Goal: Transaction & Acquisition: Book appointment/travel/reservation

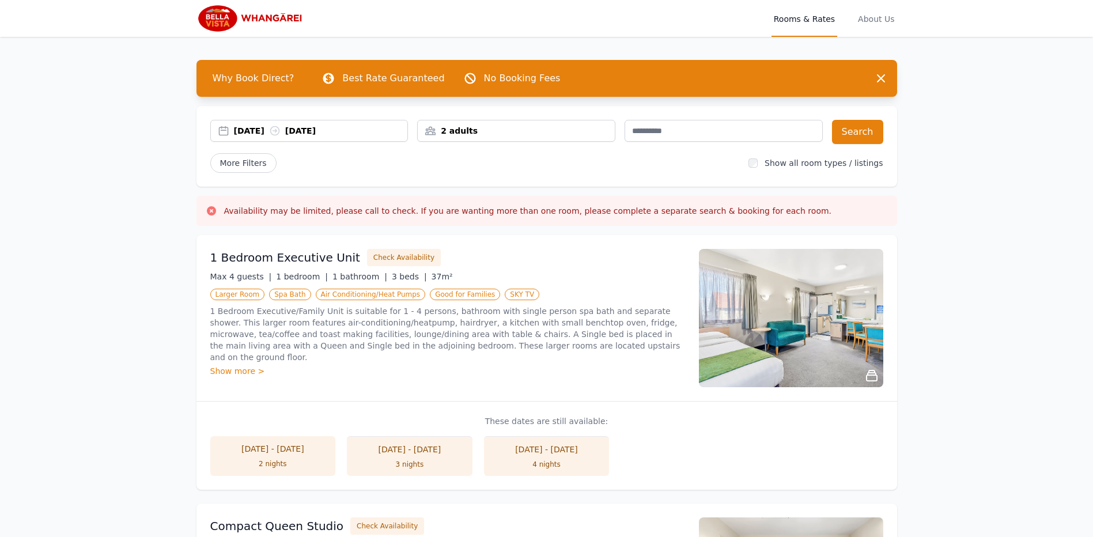
click at [308, 328] on p "1 Bedroom Executive/Family Unit is suitable for 1 - 4 persons, bathroom with si…" at bounding box center [447, 334] width 475 height 58
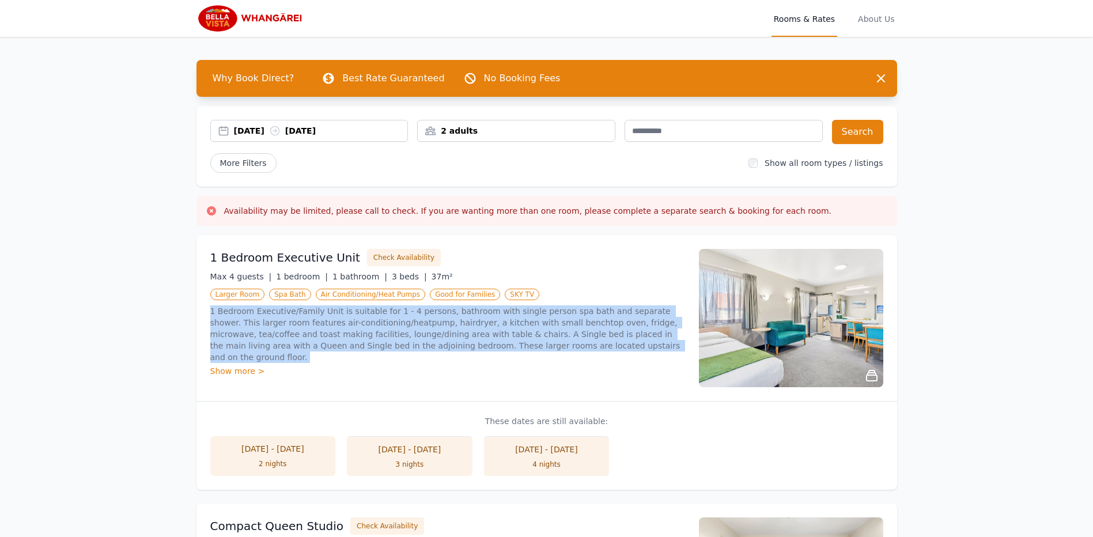
click at [308, 328] on p "1 Bedroom Executive/Family Unit is suitable for 1 - 4 persons, bathroom with si…" at bounding box center [447, 334] width 475 height 58
drag, startPoint x: 308, startPoint y: 328, endPoint x: 257, endPoint y: 331, distance: 50.8
click at [257, 331] on p "1 Bedroom Executive/Family Unit is suitable for 1 - 4 persons, bathroom with si…" at bounding box center [447, 334] width 475 height 58
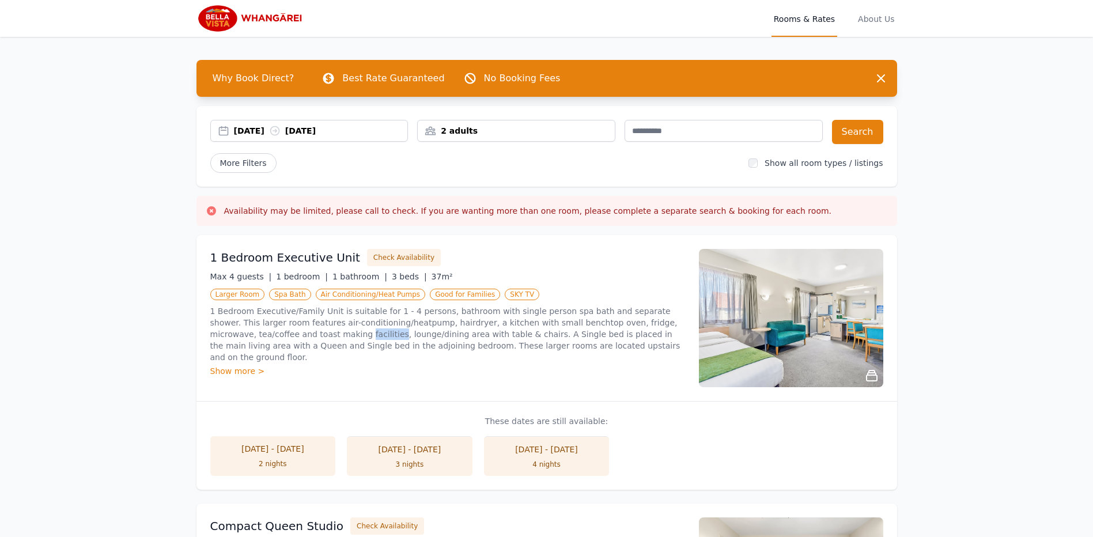
click at [257, 331] on p "1 Bedroom Executive/Family Unit is suitable for 1 - 4 persons, bathroom with si…" at bounding box center [447, 334] width 475 height 58
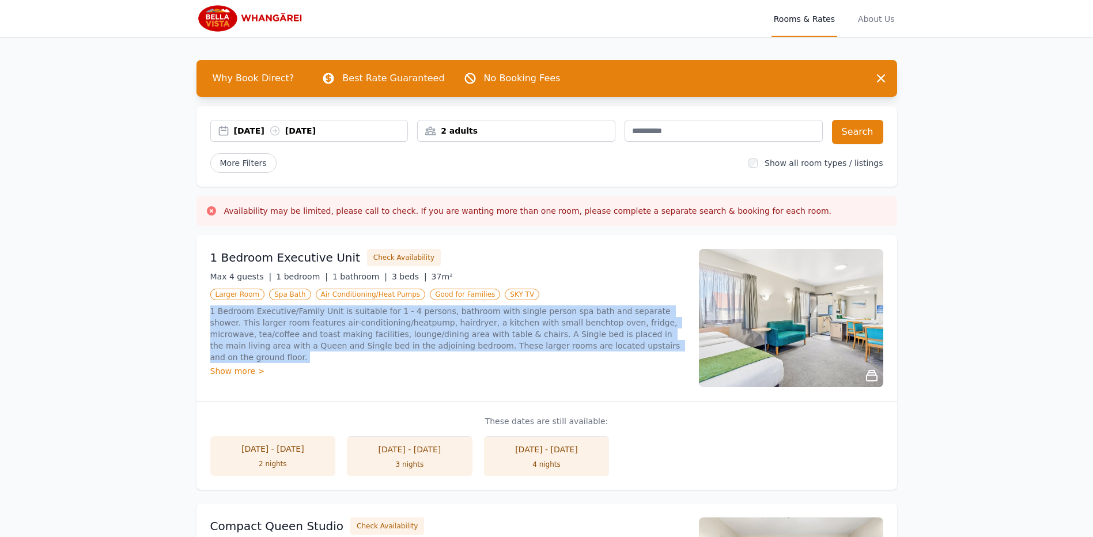
click at [257, 331] on p "1 Bedroom Executive/Family Unit is suitable for 1 - 4 persons, bathroom with si…" at bounding box center [447, 334] width 475 height 58
drag, startPoint x: 257, startPoint y: 331, endPoint x: 387, endPoint y: 342, distance: 130.1
click at [387, 342] on p "1 Bedroom Executive/Family Unit is suitable for 1 - 4 persons, bathroom with si…" at bounding box center [447, 334] width 475 height 58
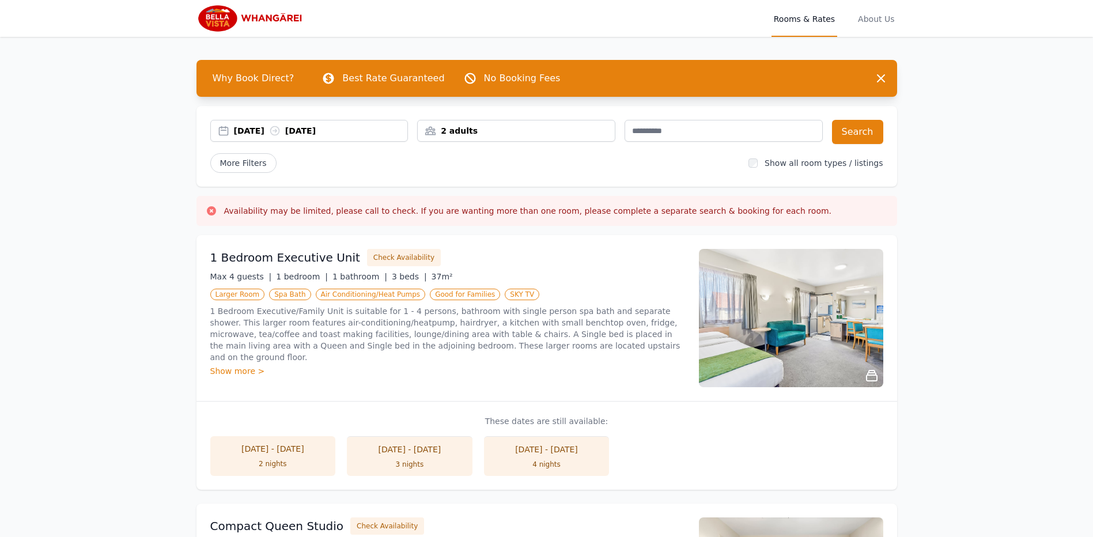
click at [264, 129] on div "[DATE] [DATE]" at bounding box center [321, 131] width 174 height 12
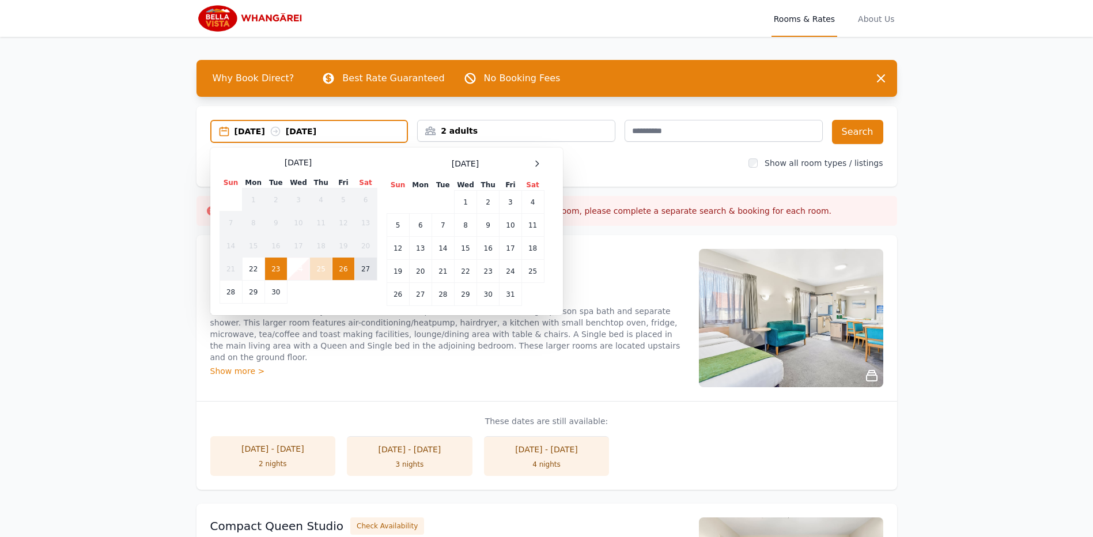
click at [366, 268] on td "27" at bounding box center [365, 269] width 22 height 23
click at [230, 293] on td "28" at bounding box center [231, 292] width 22 height 23
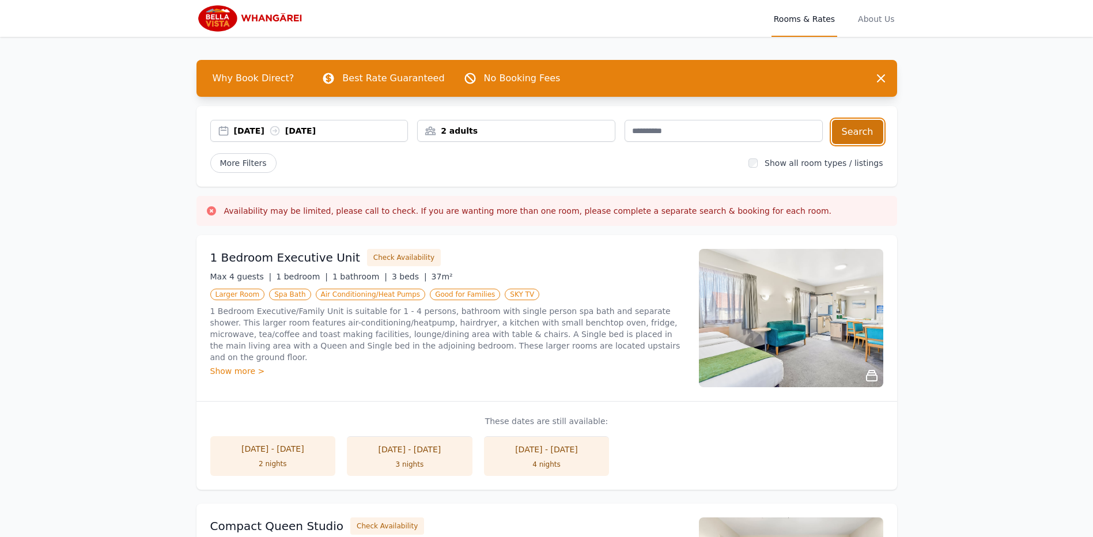
click at [857, 134] on button "Search" at bounding box center [857, 132] width 51 height 24
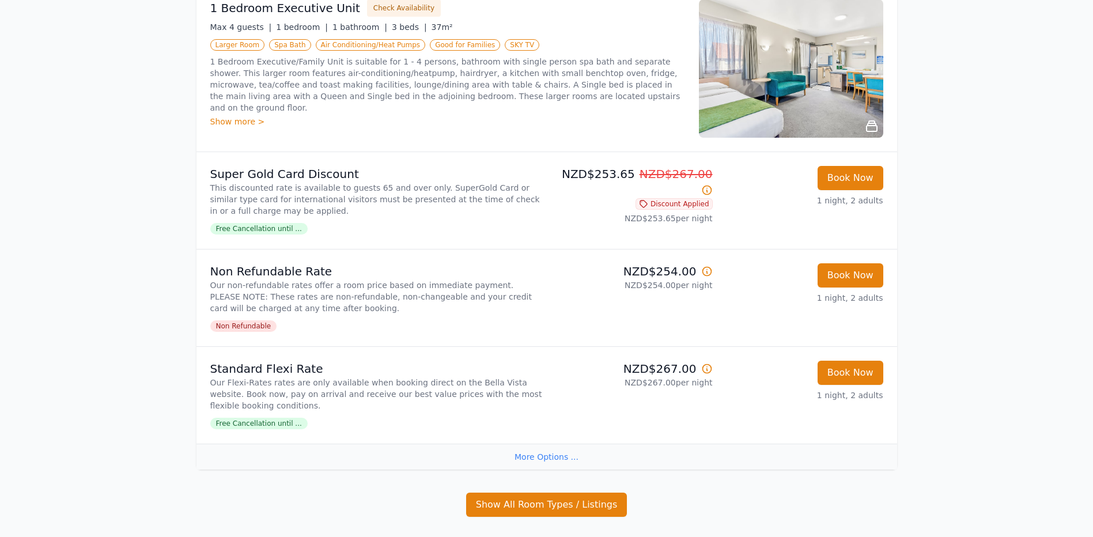
scroll to position [847, 0]
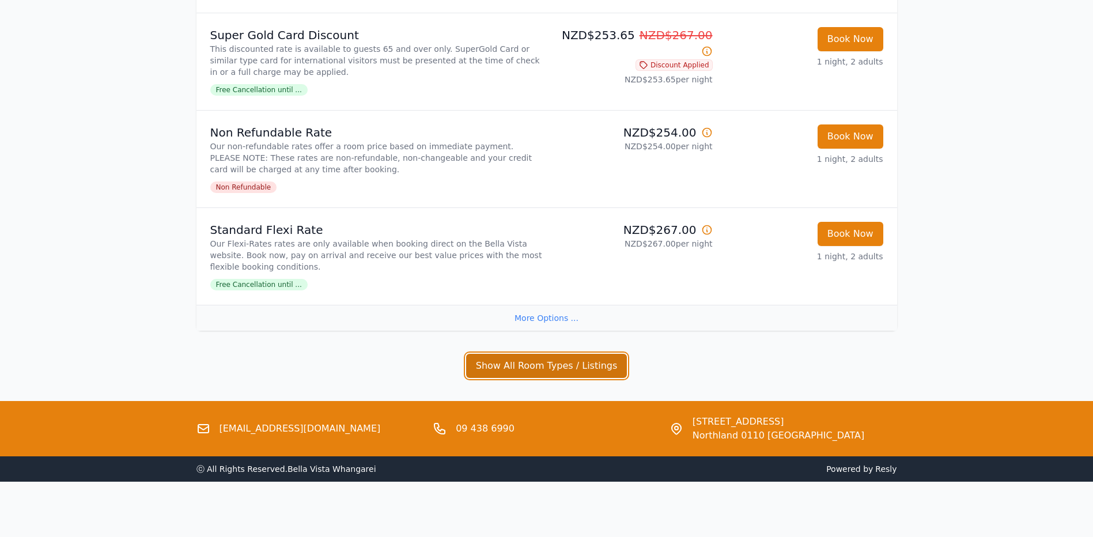
click at [542, 364] on button "Show All Room Types / Listings" at bounding box center [546, 366] width 161 height 24
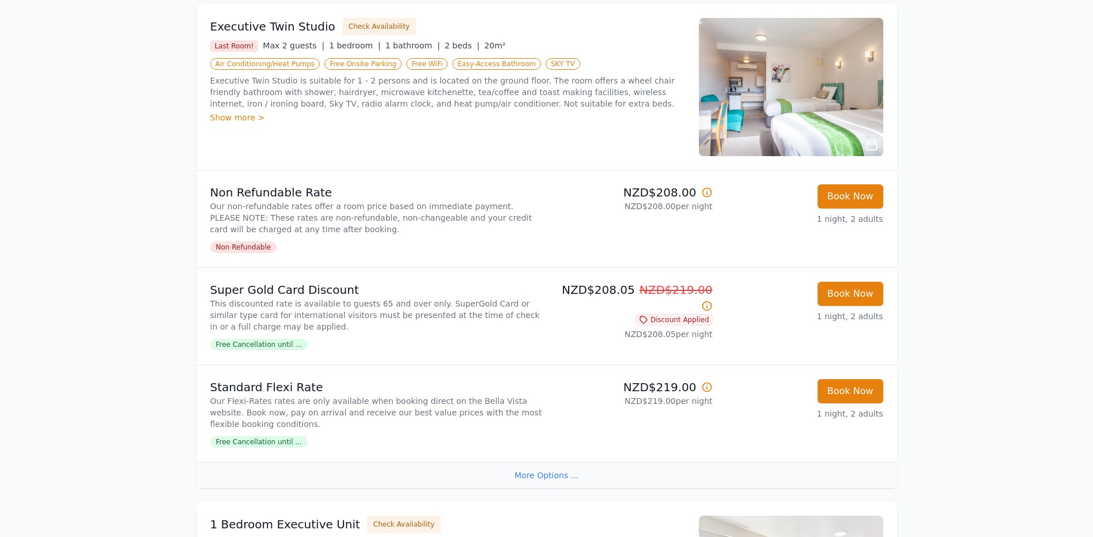
scroll to position [0, 0]
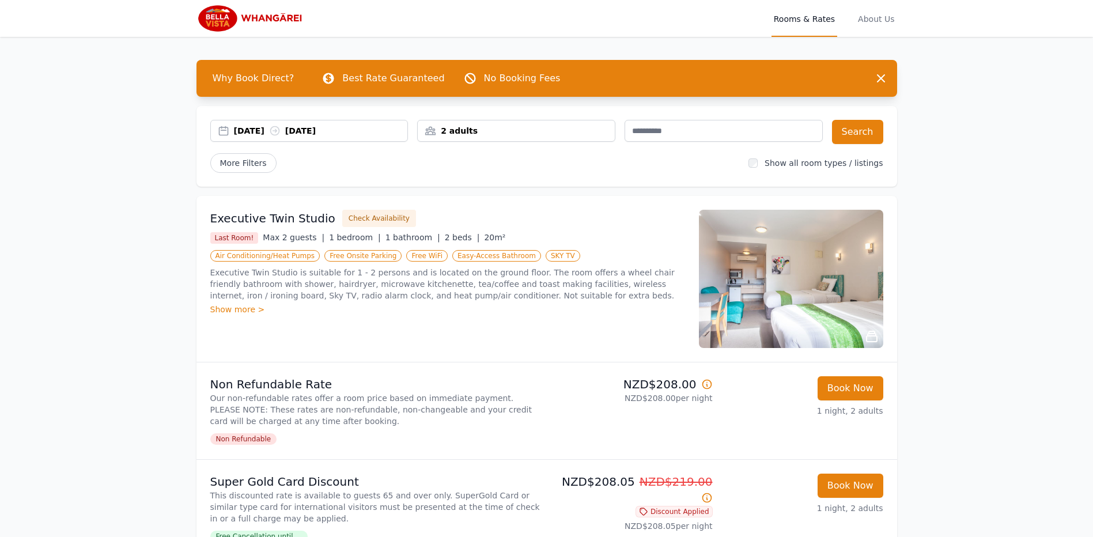
click at [245, 124] on div "[DATE] [DATE]" at bounding box center [309, 131] width 198 height 22
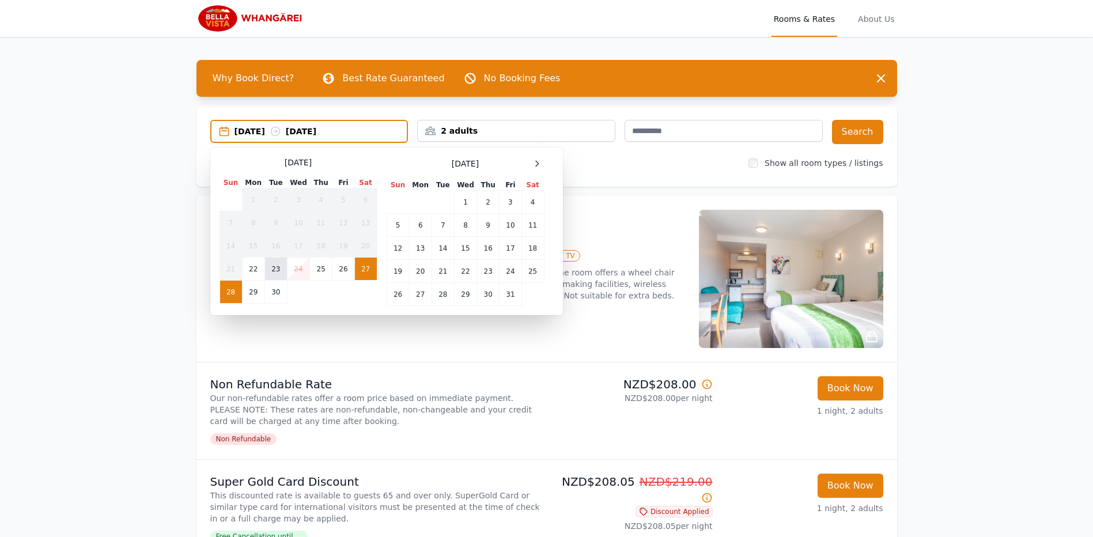
click at [277, 270] on td "23" at bounding box center [275, 269] width 22 height 23
click at [255, 272] on td "22" at bounding box center [253, 269] width 22 height 23
click at [272, 271] on td "23" at bounding box center [275, 269] width 22 height 23
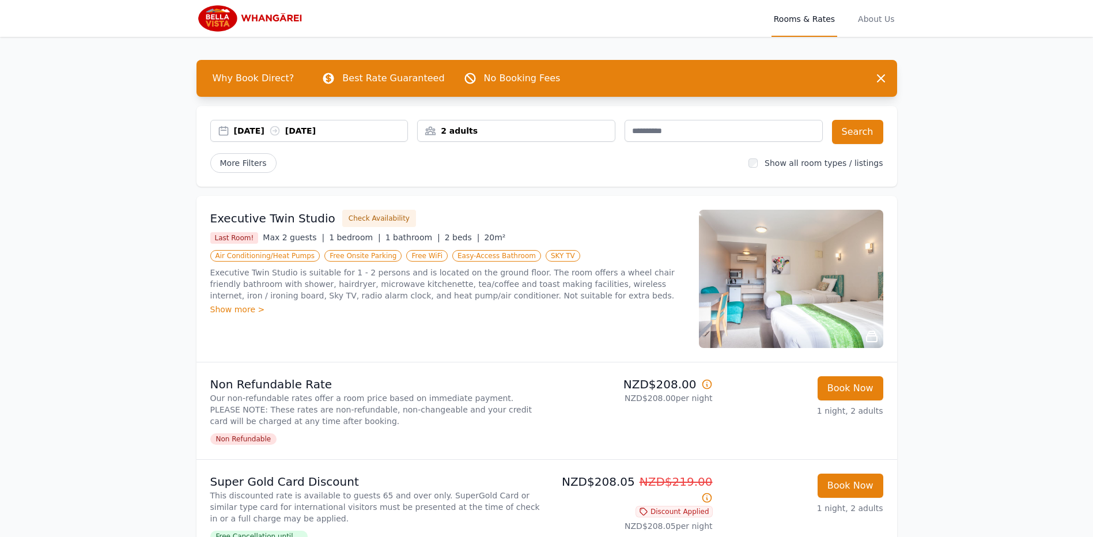
click at [330, 130] on div "[DATE] [DATE]" at bounding box center [321, 131] width 174 height 12
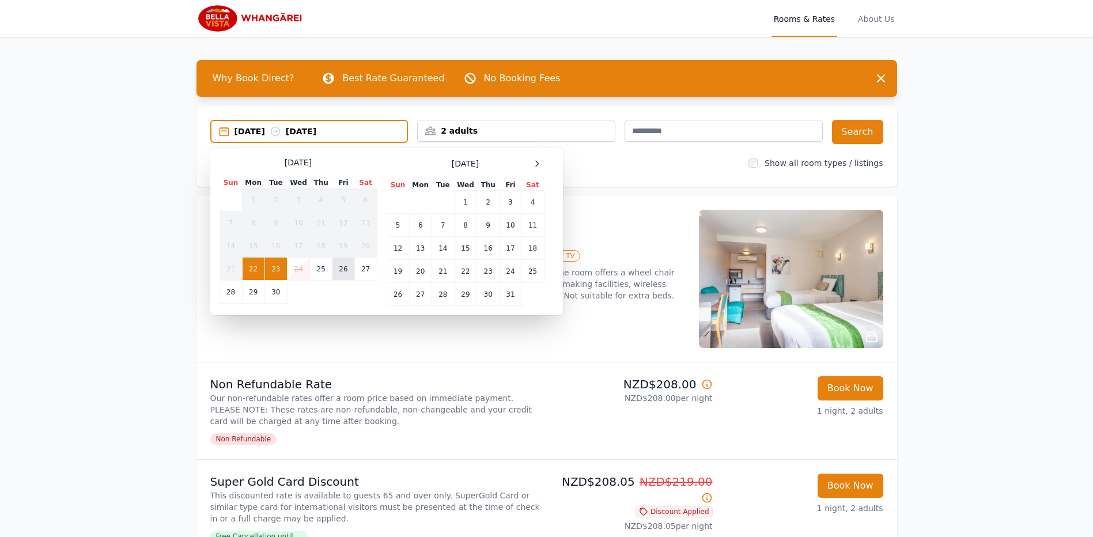
click at [341, 269] on td "26" at bounding box center [343, 269] width 22 height 23
click at [258, 272] on td "22" at bounding box center [253, 269] width 22 height 23
click at [281, 273] on td "23" at bounding box center [275, 269] width 22 height 23
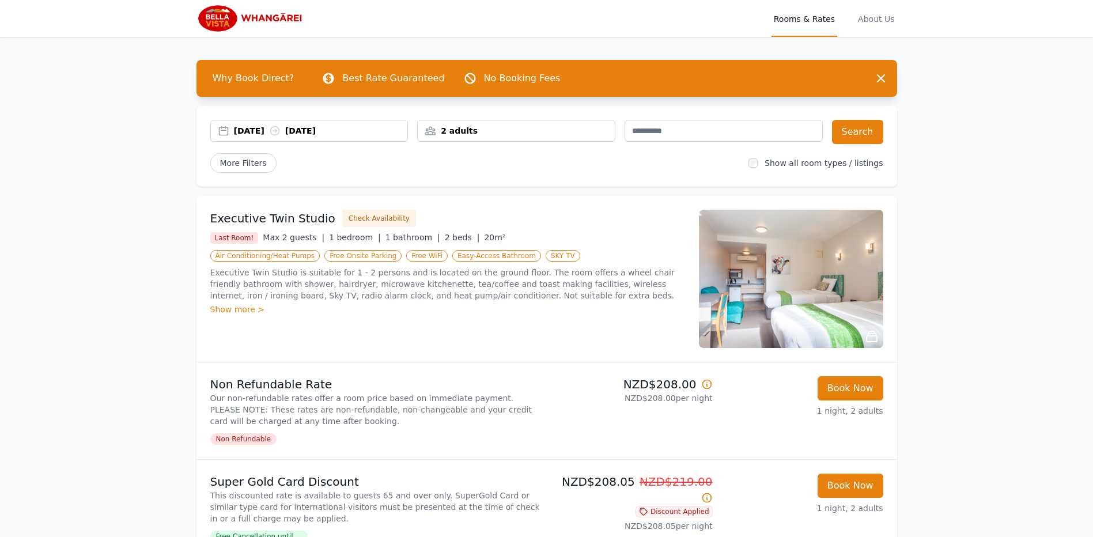
click at [304, 277] on p "Executive Twin Studio is suitable for 1 - 2 persons and is located on the groun…" at bounding box center [447, 284] width 475 height 35
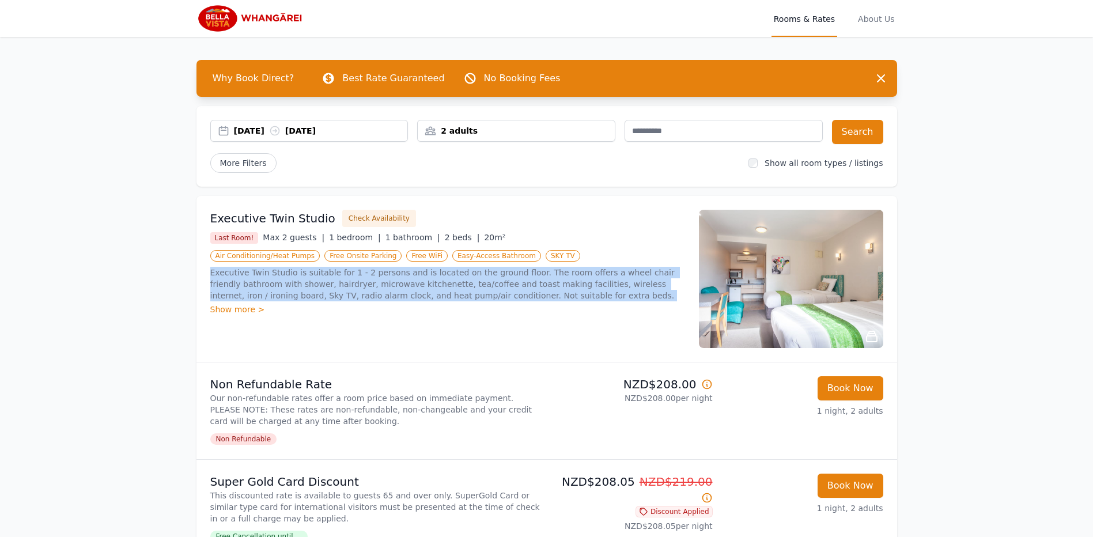
click at [304, 277] on p "Executive Twin Studio is suitable for 1 - 2 persons and is located on the groun…" at bounding box center [447, 284] width 475 height 35
drag, startPoint x: 304, startPoint y: 277, endPoint x: 297, endPoint y: 292, distance: 16.7
click at [297, 292] on p "Executive Twin Studio is suitable for 1 - 2 persons and is located on the groun…" at bounding box center [447, 284] width 475 height 35
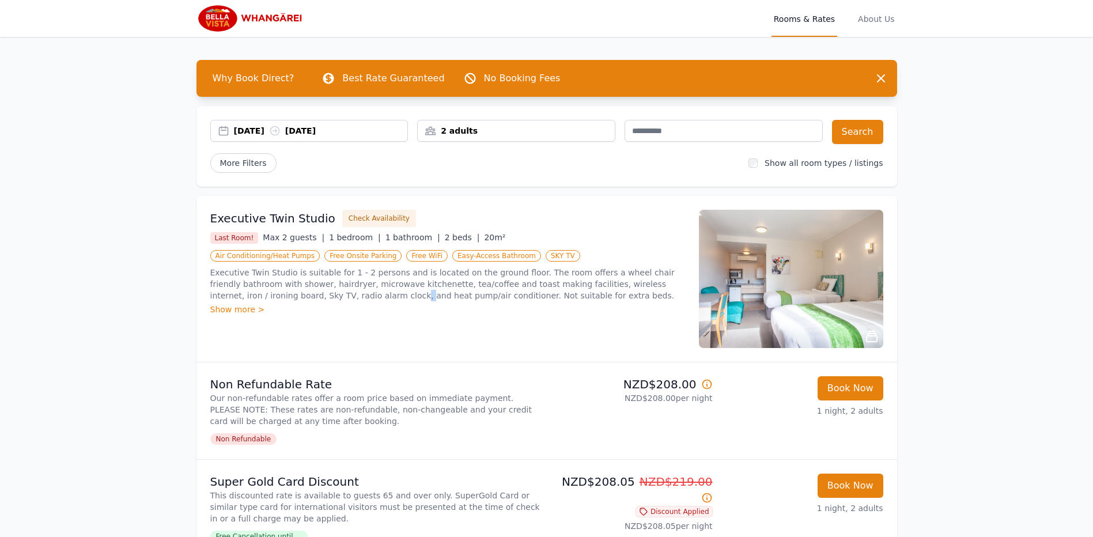
click at [297, 293] on p "Executive Twin Studio is suitable for 1 - 2 persons and is located on the groun…" at bounding box center [447, 284] width 475 height 35
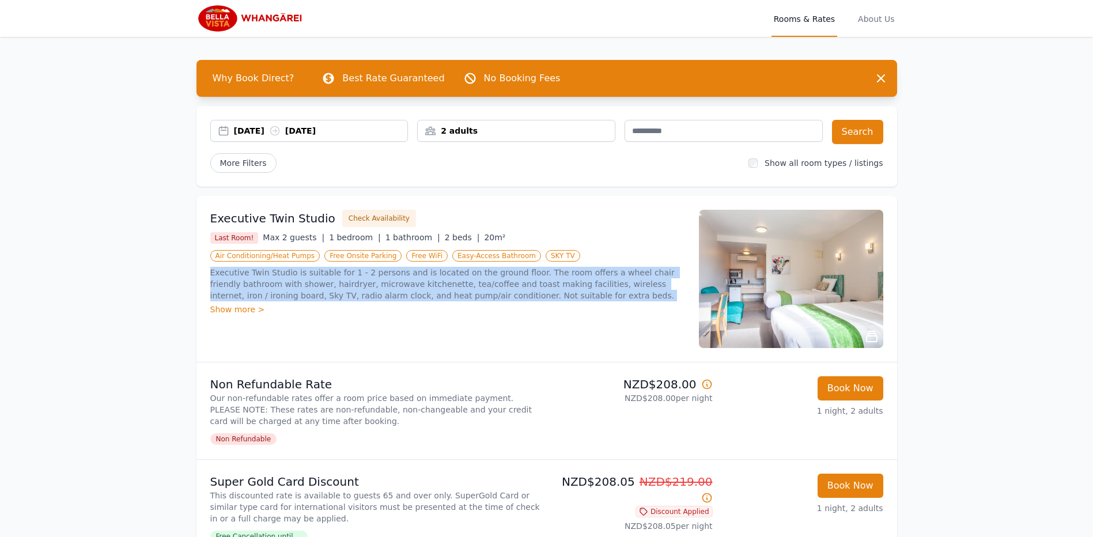
click at [297, 293] on p "Executive Twin Studio is suitable for 1 - 2 persons and is located on the groun…" at bounding box center [447, 284] width 475 height 35
drag, startPoint x: 297, startPoint y: 293, endPoint x: 254, endPoint y: 294, distance: 43.2
click at [252, 294] on p "Executive Twin Studio is suitable for 1 - 2 persons and is located on the groun…" at bounding box center [447, 284] width 475 height 35
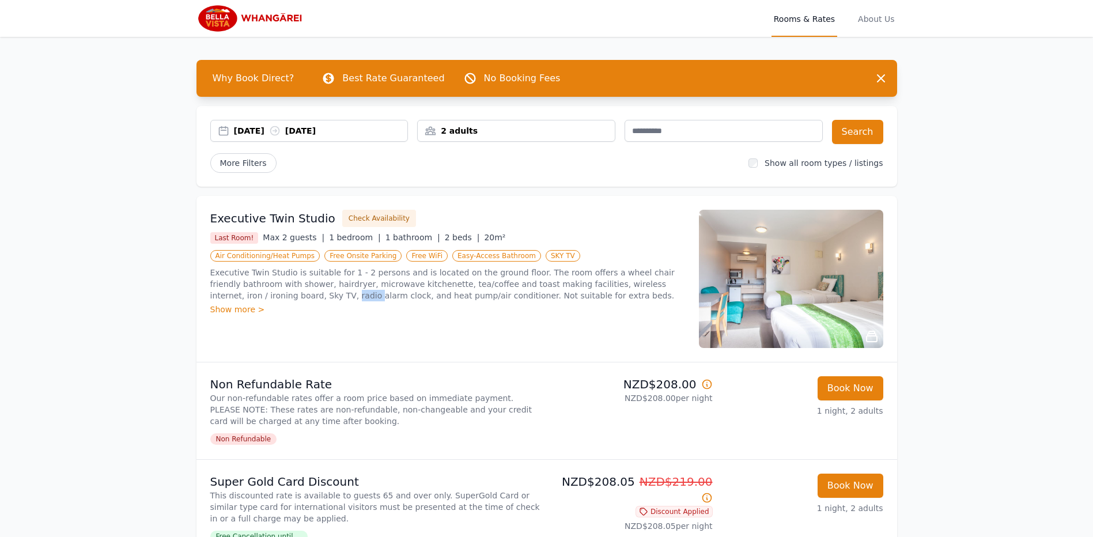
click at [254, 294] on p "Executive Twin Studio is suitable for 1 - 2 persons and is located on the groun…" at bounding box center [447, 284] width 475 height 35
click at [255, 294] on p "Executive Twin Studio is suitable for 1 - 2 persons and is located on the groun…" at bounding box center [447, 284] width 475 height 35
click at [432, 296] on p "Executive Twin Studio is suitable for 1 - 2 persons and is located on the groun…" at bounding box center [447, 284] width 475 height 35
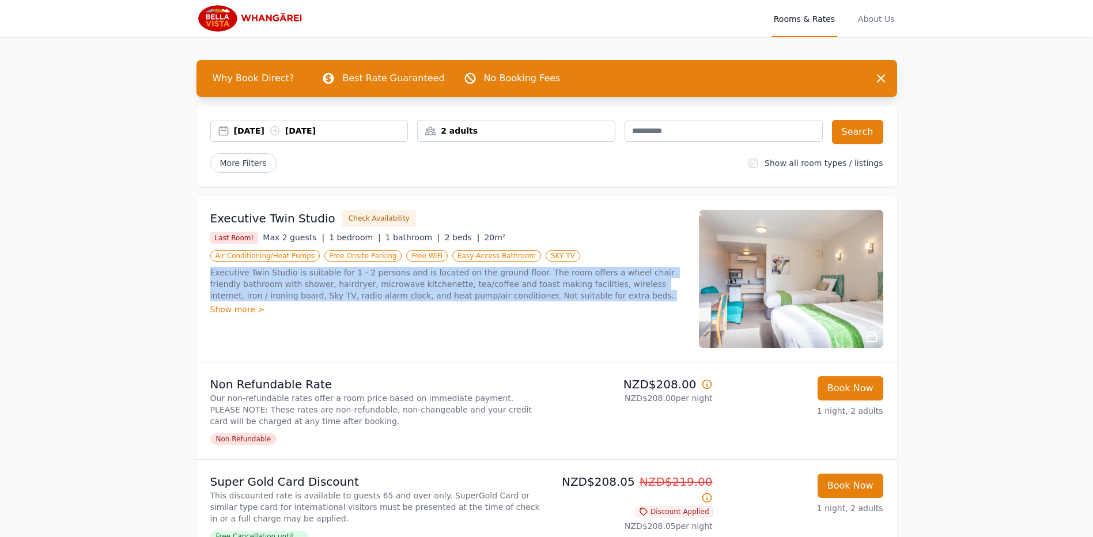
click at [432, 296] on p "Executive Twin Studio is suitable for 1 - 2 persons and is located on the groun…" at bounding box center [447, 284] width 475 height 35
drag, startPoint x: 432, startPoint y: 296, endPoint x: 313, endPoint y: 286, distance: 119.1
click at [313, 286] on p "Executive Twin Studio is suitable for 1 - 2 persons and is located on the groun…" at bounding box center [447, 284] width 475 height 35
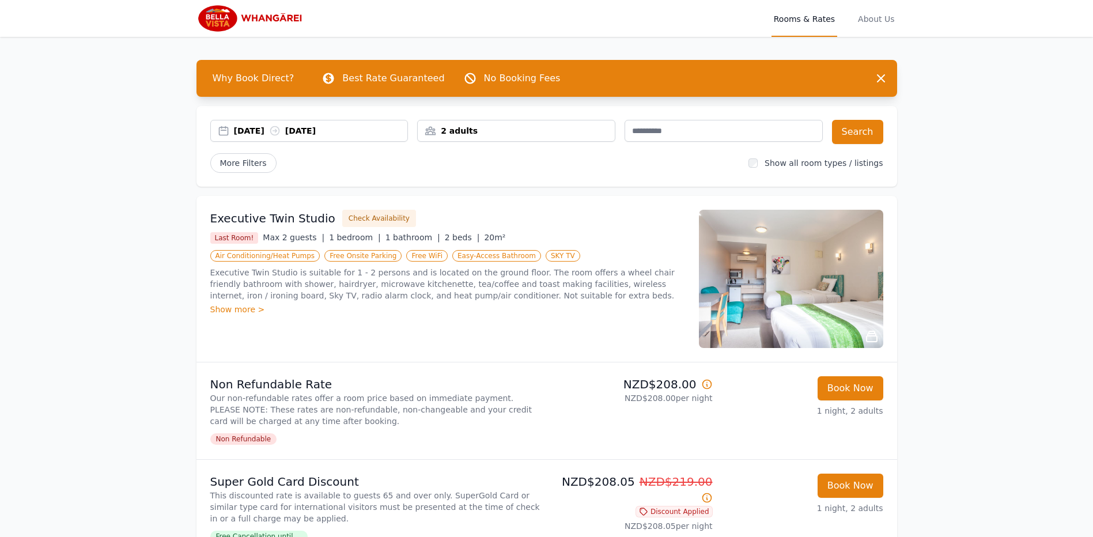
click at [335, 132] on div "[DATE] [DATE]" at bounding box center [321, 131] width 174 height 12
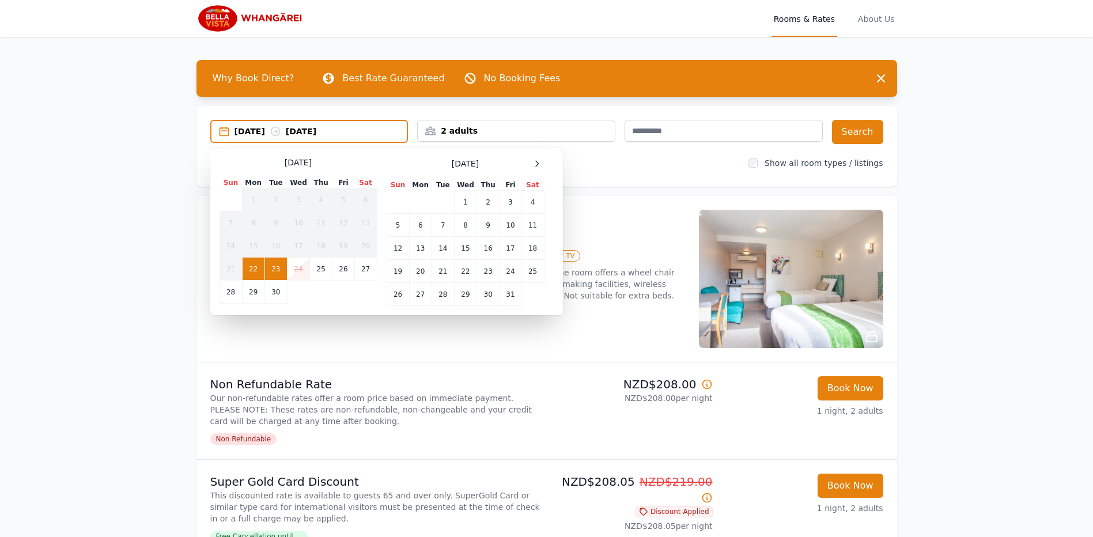
click at [278, 267] on td "23" at bounding box center [275, 269] width 22 height 23
click at [248, 267] on td "22" at bounding box center [253, 269] width 22 height 23
click at [276, 270] on td "23" at bounding box center [275, 269] width 22 height 23
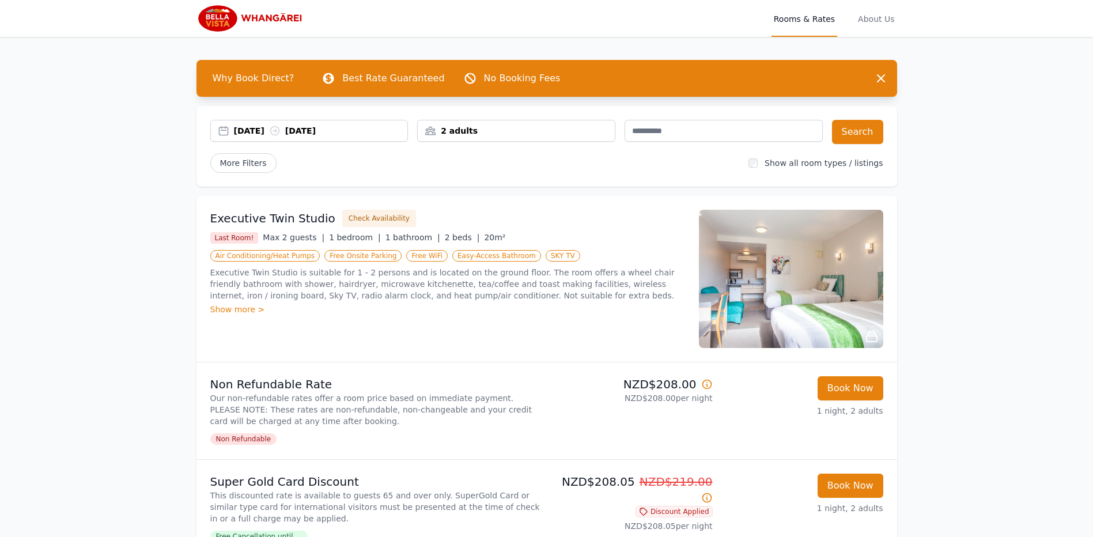
click at [403, 290] on p "Executive Twin Studio is suitable for 1 - 2 persons and is located on the groun…" at bounding box center [447, 284] width 475 height 35
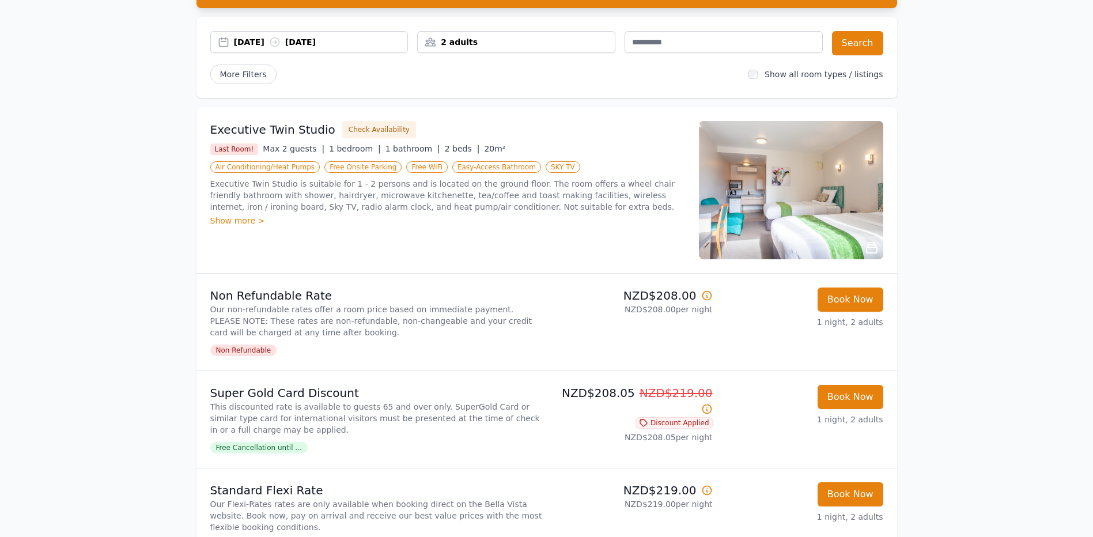
scroll to position [192, 0]
